Goal: Check status

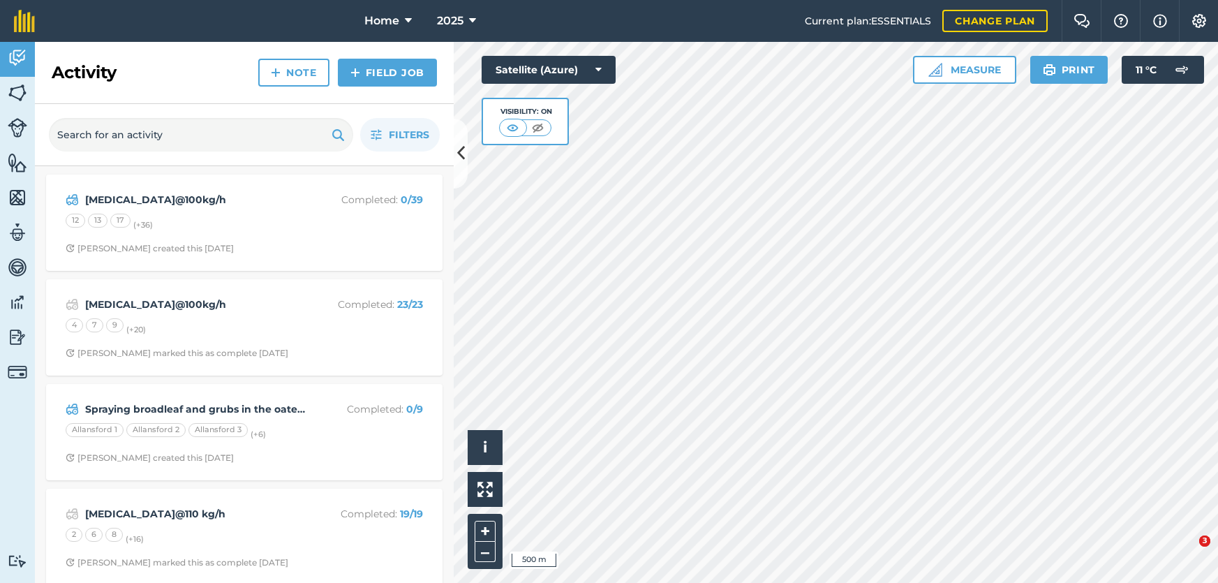
click at [216, 237] on div "[MEDICAL_DATA]@100kg/h Completed : 0 / 39 12 13 17 (+ 36 ) [PERSON_NAME] create…" at bounding box center [244, 223] width 380 height 80
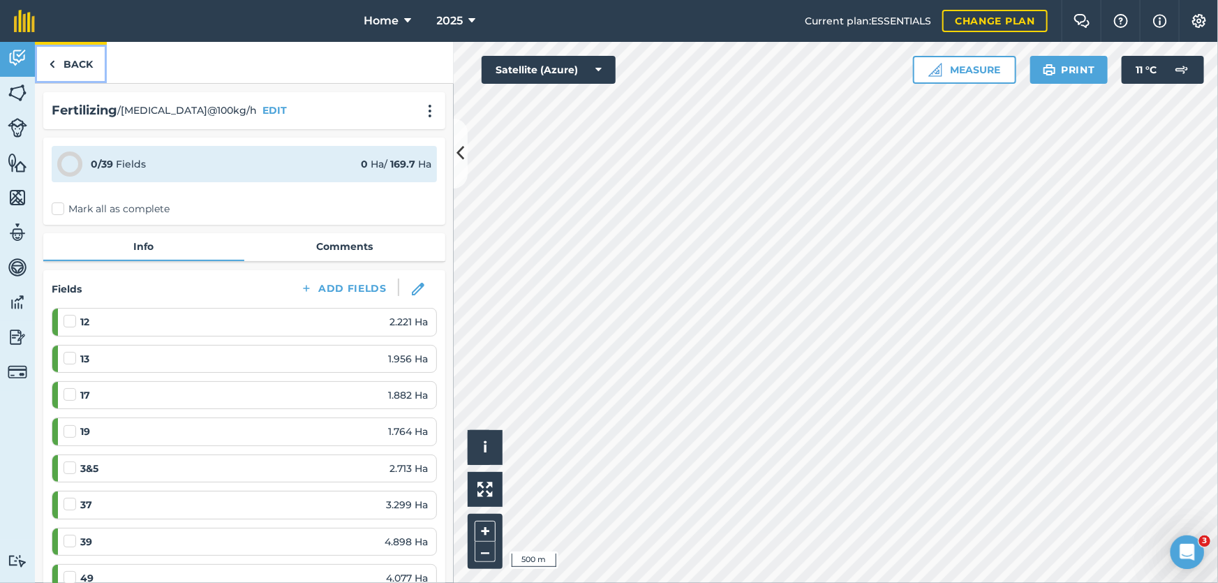
click at [91, 58] on link "Back" at bounding box center [71, 62] width 72 height 41
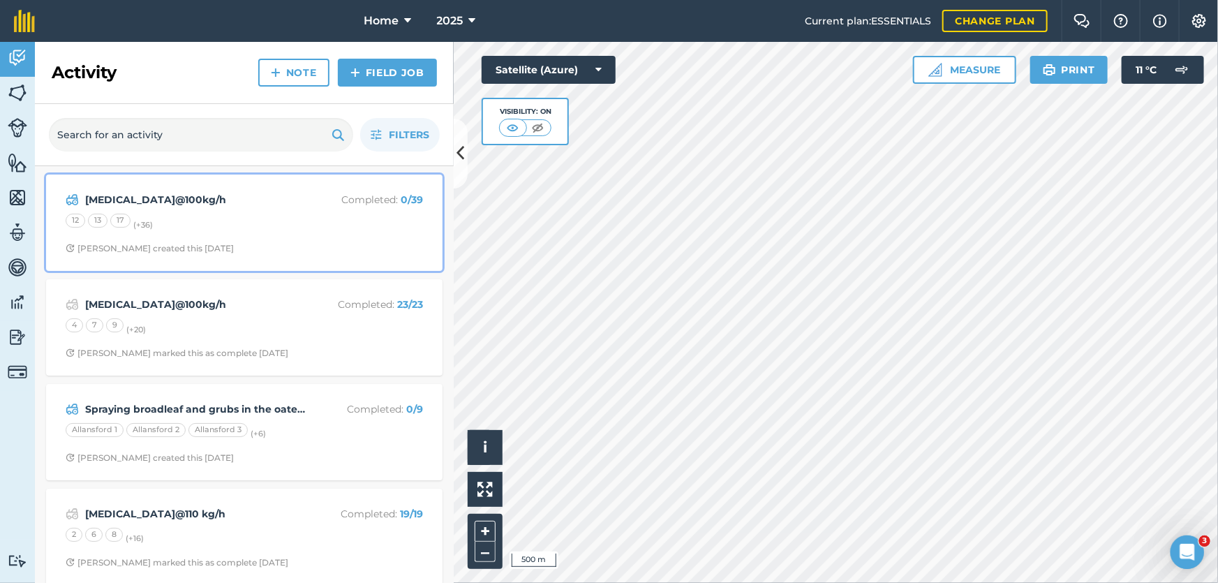
click at [155, 211] on div "[MEDICAL_DATA]@100kg/h Completed : 0 / 39 12 13 17 (+ 36 ) [PERSON_NAME] create…" at bounding box center [244, 223] width 380 height 80
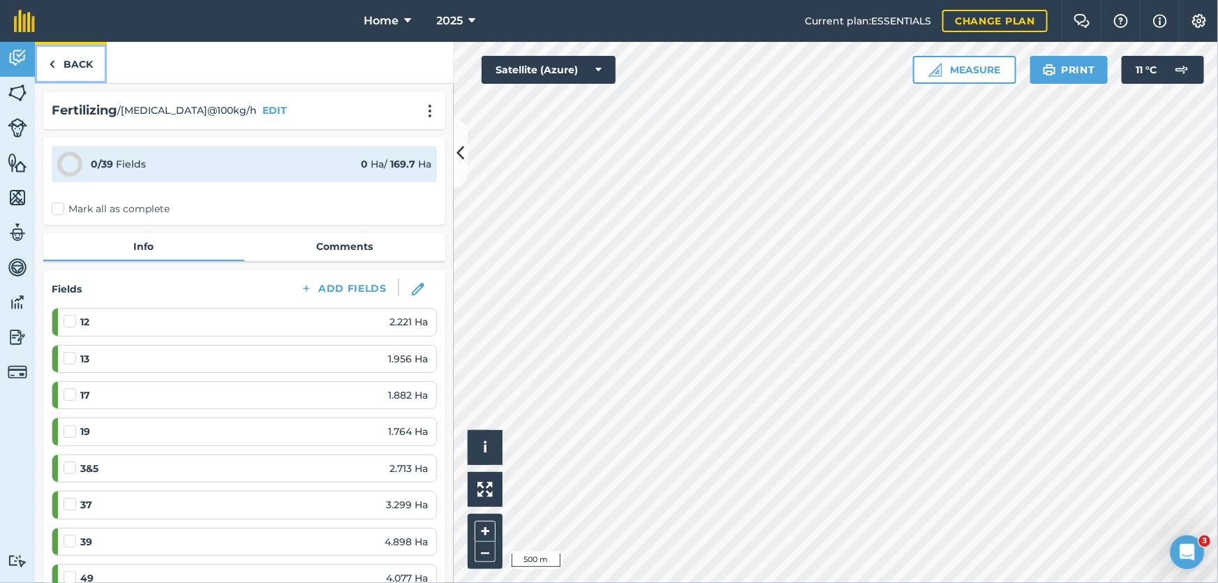
click at [88, 68] on link "Back" at bounding box center [71, 62] width 72 height 41
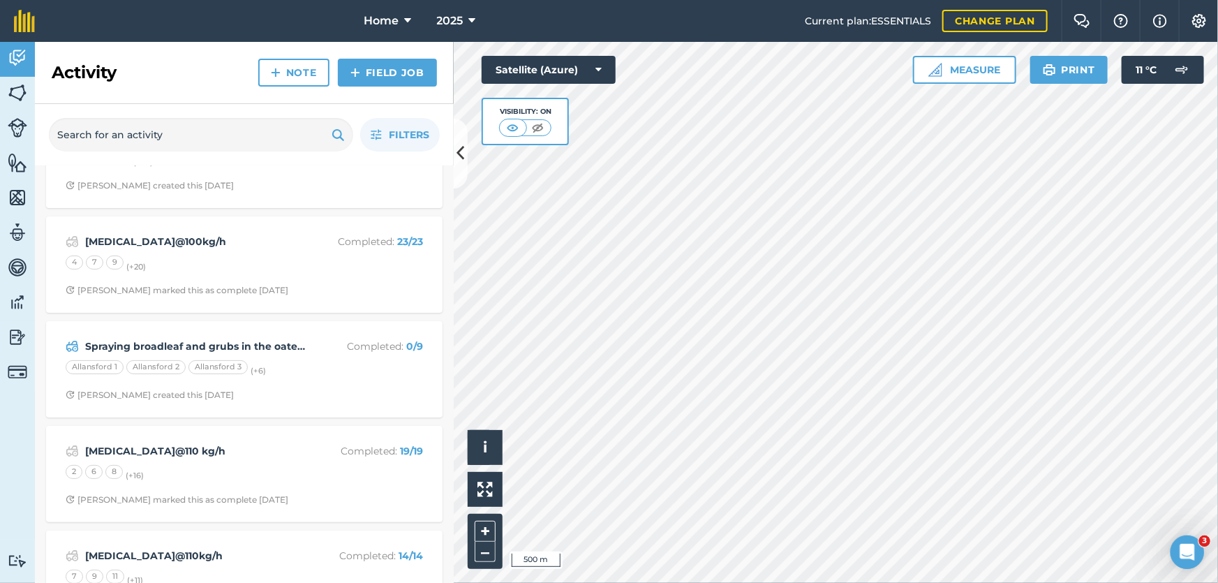
scroll to position [126, 0]
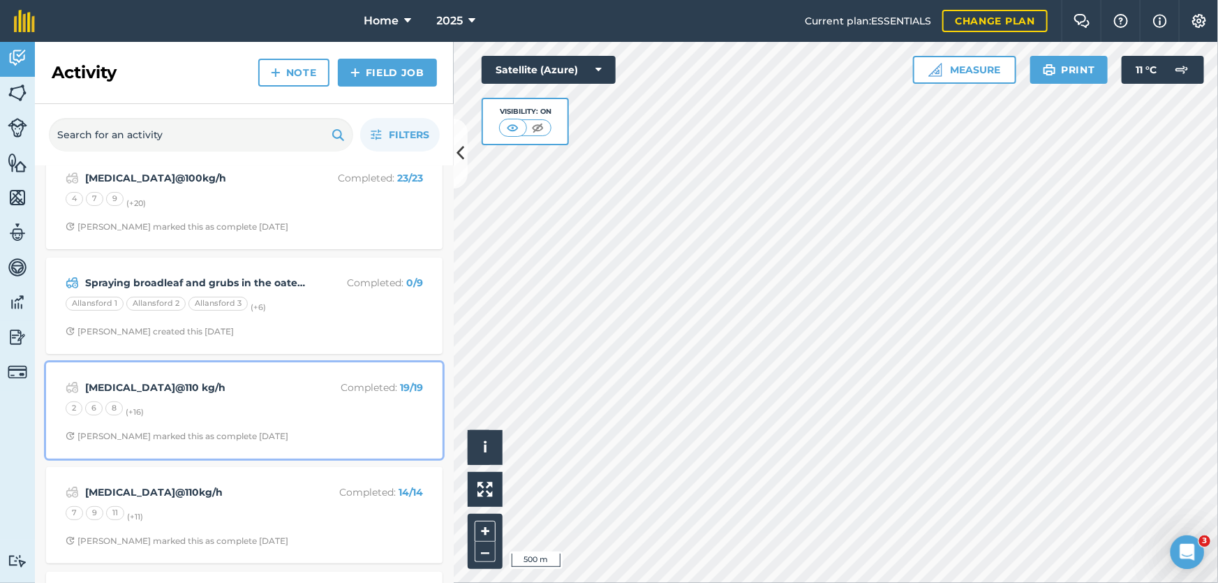
click at [312, 419] on div "[MEDICAL_DATA]@110 kg/h Completed : 19 / 19 2 6 8 (+ 16 ) [PERSON_NAME] marked …" at bounding box center [244, 411] width 380 height 80
